Goal: Task Accomplishment & Management: Use online tool/utility

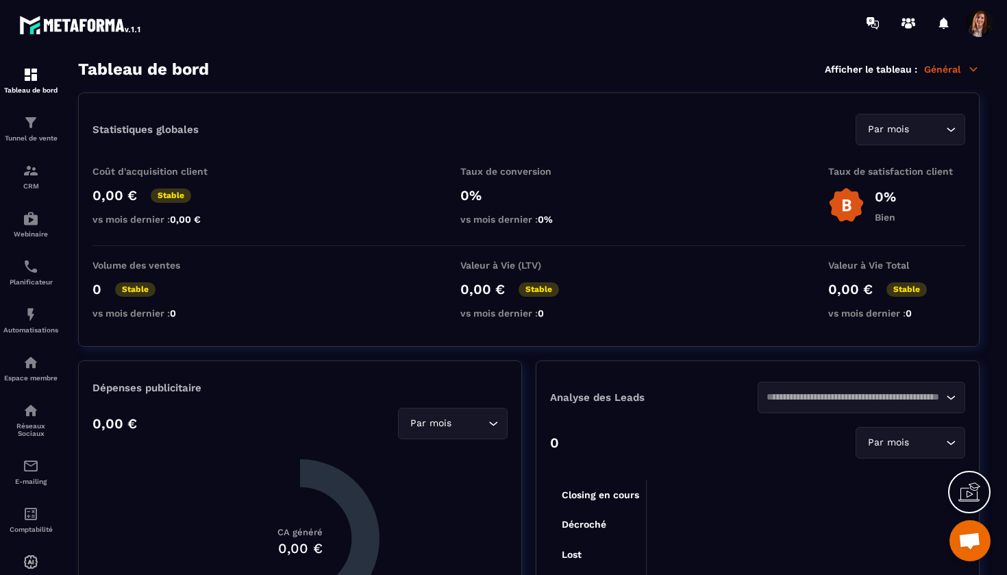
scroll to position [3793, 0]
click at [31, 122] on img at bounding box center [31, 122] width 16 height 16
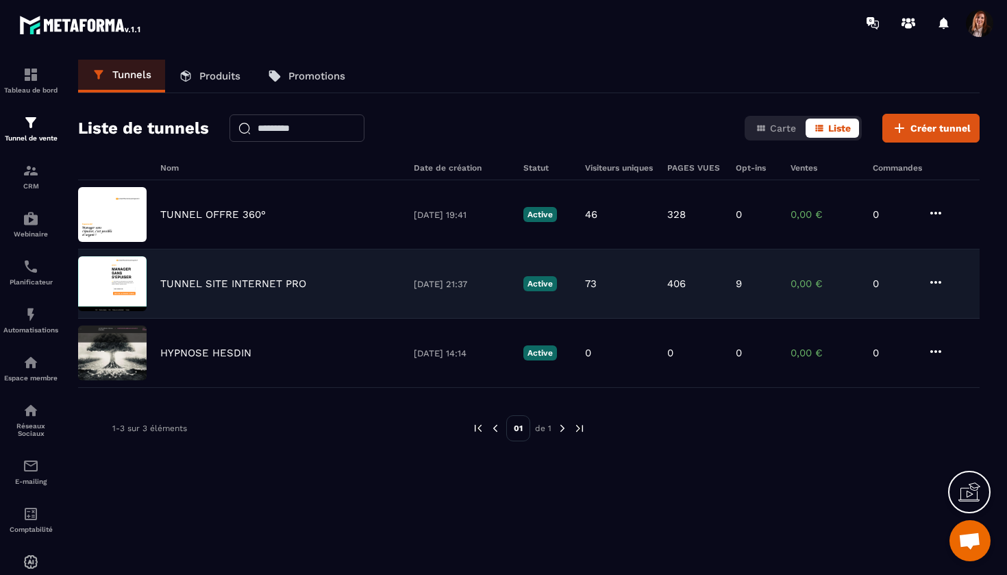
click at [244, 283] on p "TUNNEL SITE INTERNET PRO" at bounding box center [233, 283] width 146 height 12
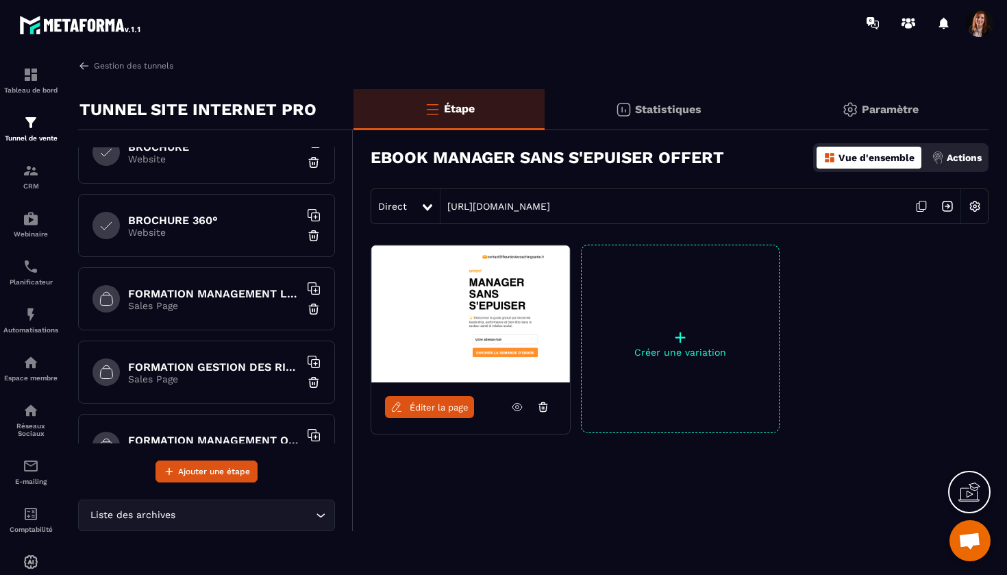
scroll to position [557, 0]
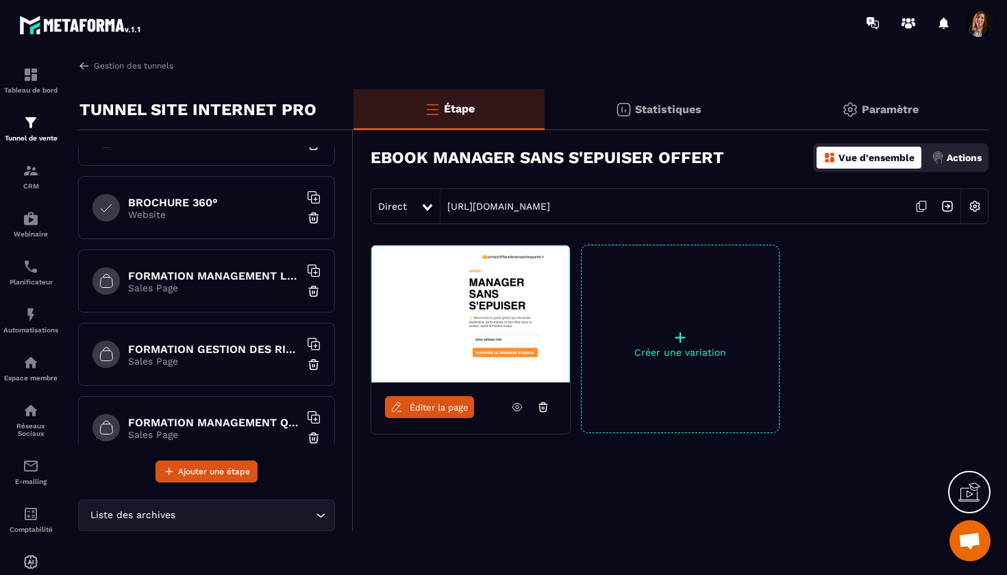
click at [212, 341] on div "FORMATION GESTION DES RISQUES EN SANTE Sales Page" at bounding box center [206, 354] width 257 height 63
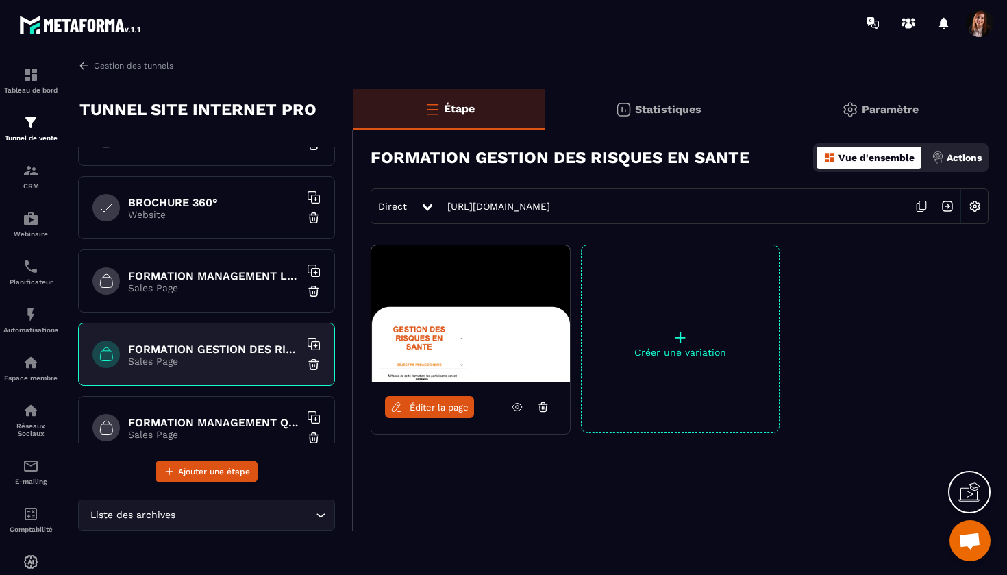
click at [450, 405] on span "Éditer la page" at bounding box center [438, 407] width 59 height 10
